Goal: Browse casually

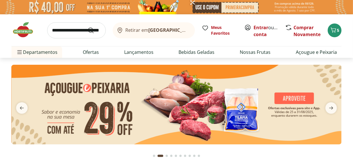
click at [331, 105] on icon "next" at bounding box center [330, 108] width 7 height 7
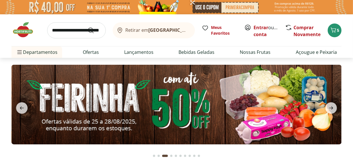
click at [298, 106] on img at bounding box center [176, 105] width 330 height 80
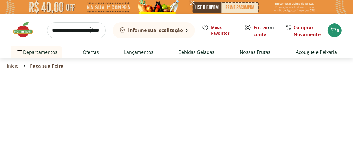
select select "**********"
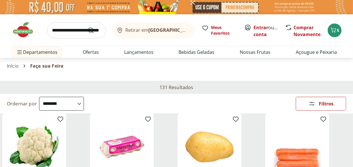
click at [22, 36] on img at bounding box center [25, 29] width 29 height 17
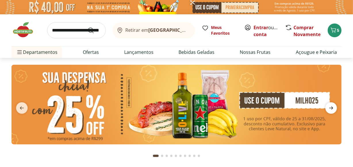
click at [326, 110] on button "next" at bounding box center [330, 108] width 21 height 11
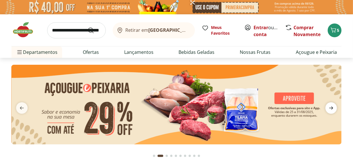
click at [327, 109] on span "next" at bounding box center [330, 108] width 11 height 11
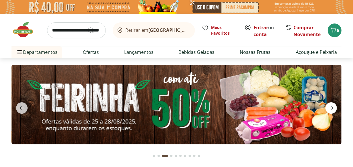
click at [327, 109] on span "next" at bounding box center [330, 108] width 11 height 11
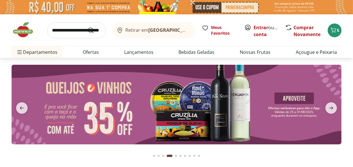
click at [307, 111] on img at bounding box center [176, 105] width 330 height 80
select select "**********"
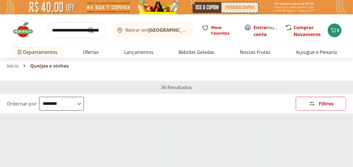
click at [25, 36] on img at bounding box center [25, 29] width 29 height 17
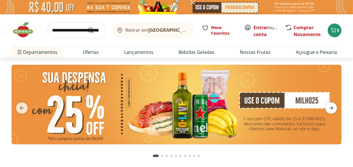
click at [327, 104] on span "next" at bounding box center [330, 108] width 11 height 11
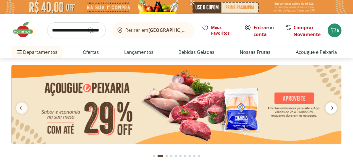
click at [329, 104] on span "next" at bounding box center [330, 108] width 11 height 11
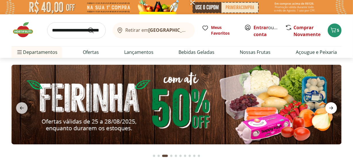
click at [329, 104] on span "next" at bounding box center [330, 108] width 11 height 11
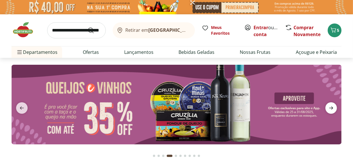
click at [329, 104] on span "next" at bounding box center [330, 108] width 11 height 11
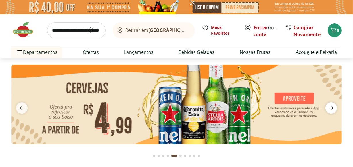
click at [329, 104] on span "next" at bounding box center [330, 108] width 11 height 11
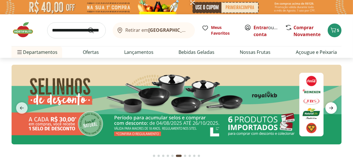
click at [327, 108] on span "next" at bounding box center [330, 108] width 11 height 11
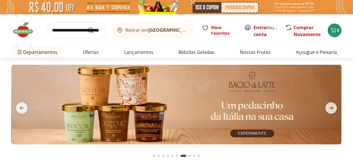
click at [301, 117] on img at bounding box center [176, 105] width 330 height 80
select select "**********"
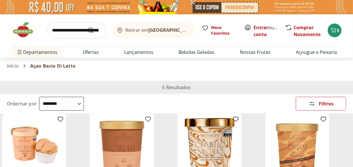
click at [17, 23] on img at bounding box center [25, 29] width 29 height 17
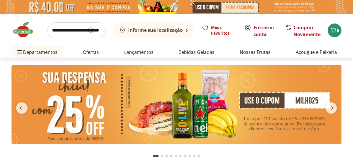
click at [26, 30] on img at bounding box center [25, 29] width 29 height 17
click at [333, 108] on icon "next" at bounding box center [330, 108] width 7 height 7
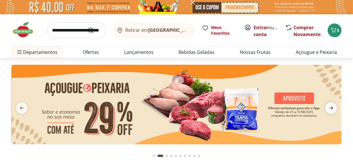
click at [333, 108] on icon "next" at bounding box center [330, 108] width 7 height 7
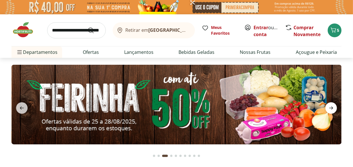
click at [333, 108] on icon "next" at bounding box center [330, 108] width 7 height 7
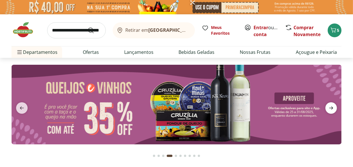
click at [333, 108] on icon "next" at bounding box center [330, 108] width 7 height 7
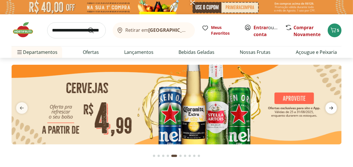
click at [333, 108] on icon "next" at bounding box center [330, 108] width 7 height 7
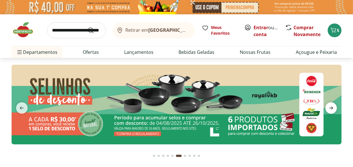
click at [333, 108] on icon "next" at bounding box center [330, 108] width 7 height 7
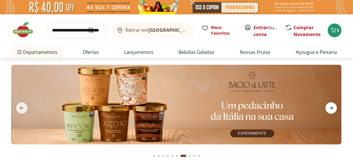
click at [333, 108] on icon "next" at bounding box center [330, 108] width 7 height 7
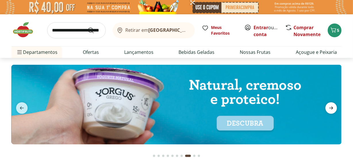
click at [333, 108] on icon "next" at bounding box center [330, 108] width 7 height 7
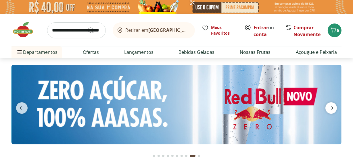
click at [333, 108] on icon "next" at bounding box center [330, 108] width 7 height 7
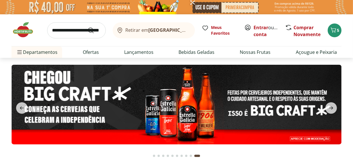
click at [285, 123] on img at bounding box center [176, 105] width 330 height 80
select select "**********"
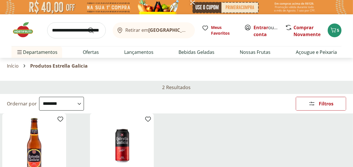
click at [23, 34] on img at bounding box center [25, 29] width 29 height 17
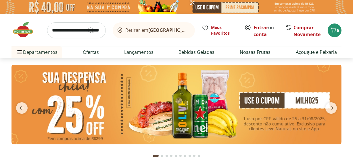
click at [192, 157] on button "Go to page 9 from fs-carousel" at bounding box center [194, 156] width 5 height 14
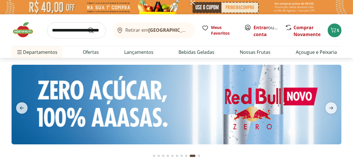
click at [199, 158] on button "Go to page 10 from fs-carousel" at bounding box center [198, 156] width 5 height 14
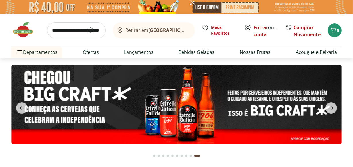
click at [189, 156] on button "Go to page 9 from fs-carousel" at bounding box center [190, 156] width 5 height 14
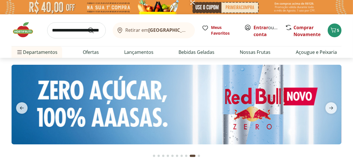
click at [186, 155] on div "Go to page 8 from fs-carousel" at bounding box center [186, 156] width 2 height 2
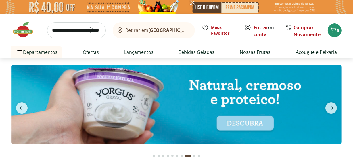
click at [182, 155] on div "Go to page 7 from fs-carousel" at bounding box center [181, 156] width 2 height 2
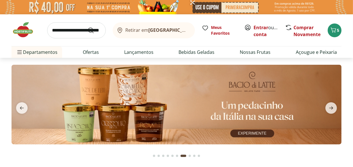
click at [190, 157] on div "Go to page 8 from fs-carousel" at bounding box center [189, 156] width 2 height 2
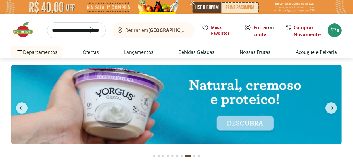
click at [193, 158] on button "Go to page 9 from fs-carousel" at bounding box center [194, 156] width 5 height 14
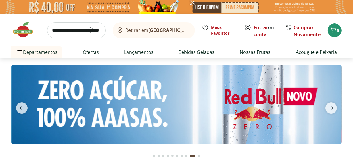
click at [201, 158] on div at bounding box center [176, 154] width 63 height 18
click at [198, 158] on button "Go to page 10 from fs-carousel" at bounding box center [198, 156] width 5 height 14
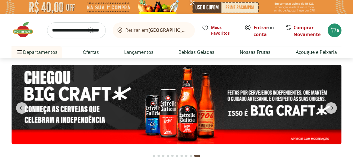
click at [310, 115] on img at bounding box center [176, 105] width 330 height 80
select select "**********"
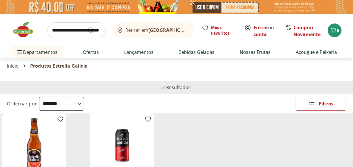
click at [20, 31] on img at bounding box center [25, 29] width 29 height 17
